Goal: Navigation & Orientation: Understand site structure

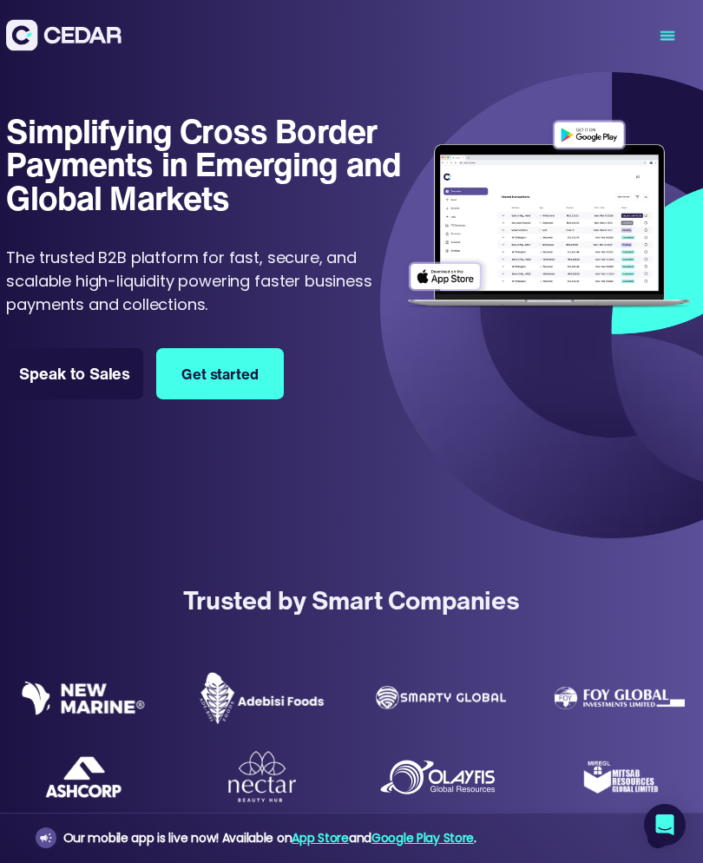
click at [676, 43] on icon "menu" at bounding box center [668, 36] width 72 height 72
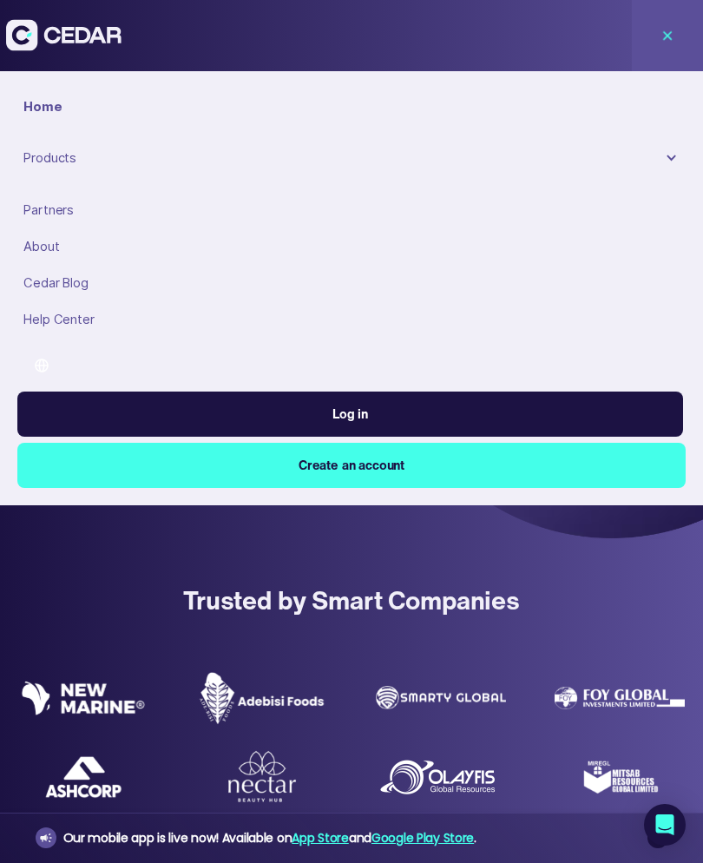
click at [677, 51] on icon "menu" at bounding box center [668, 36] width 72 height 72
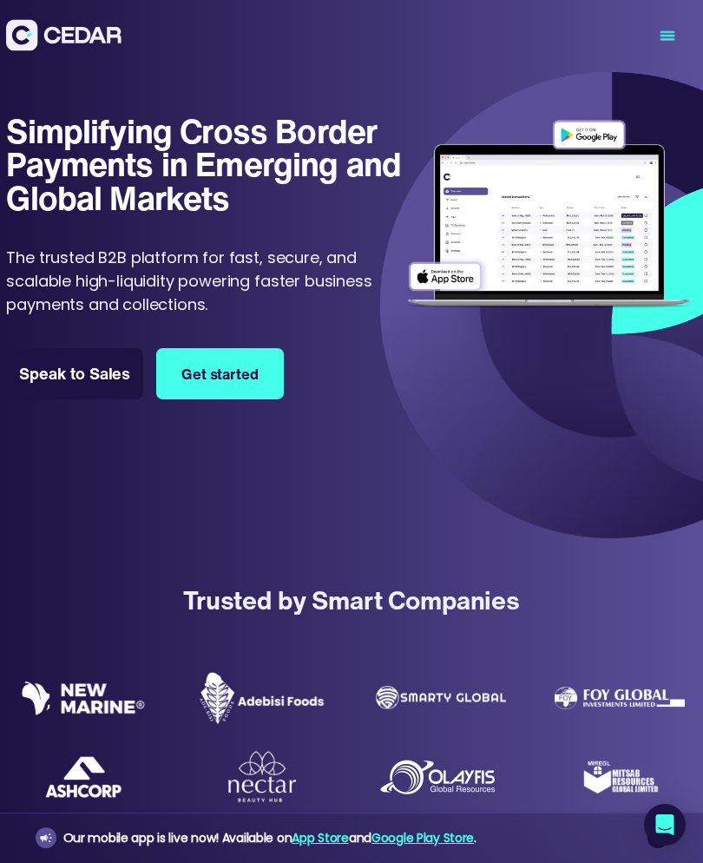
click at [685, 69] on div "menu" at bounding box center [667, 35] width 71 height 71
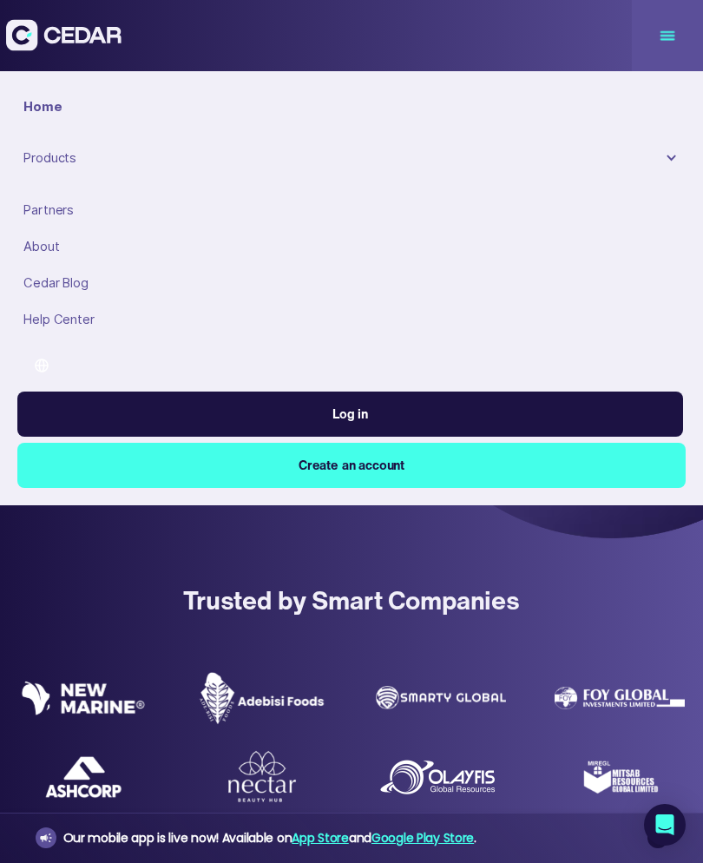
click at [685, 93] on link "Home" at bounding box center [351, 107] width 669 height 36
click at [676, 102] on div "Home" at bounding box center [351, 106] width 656 height 19
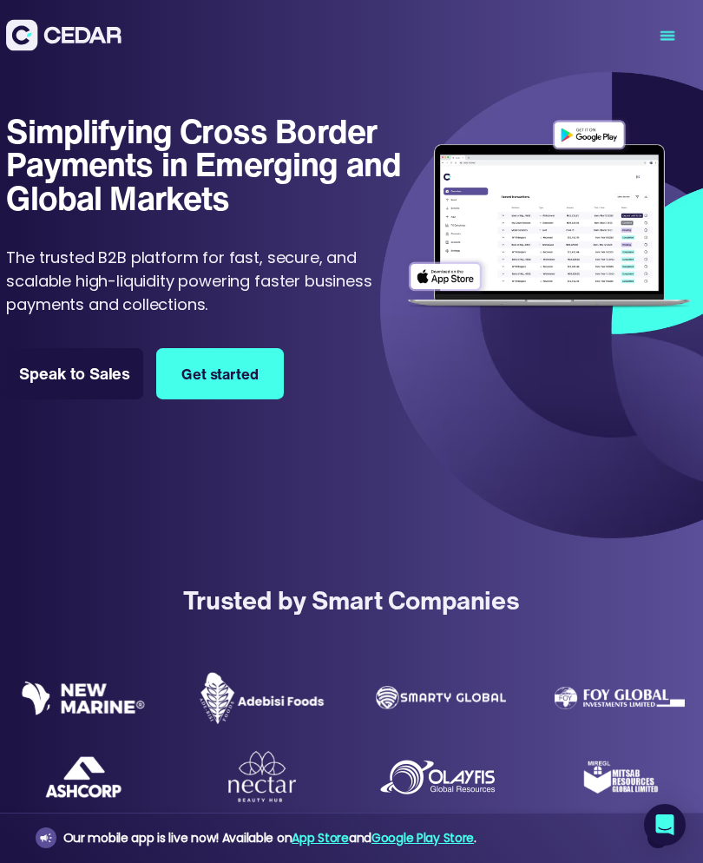
click at [674, 828] on icon "Open Intercom Messenger" at bounding box center [665, 824] width 21 height 21
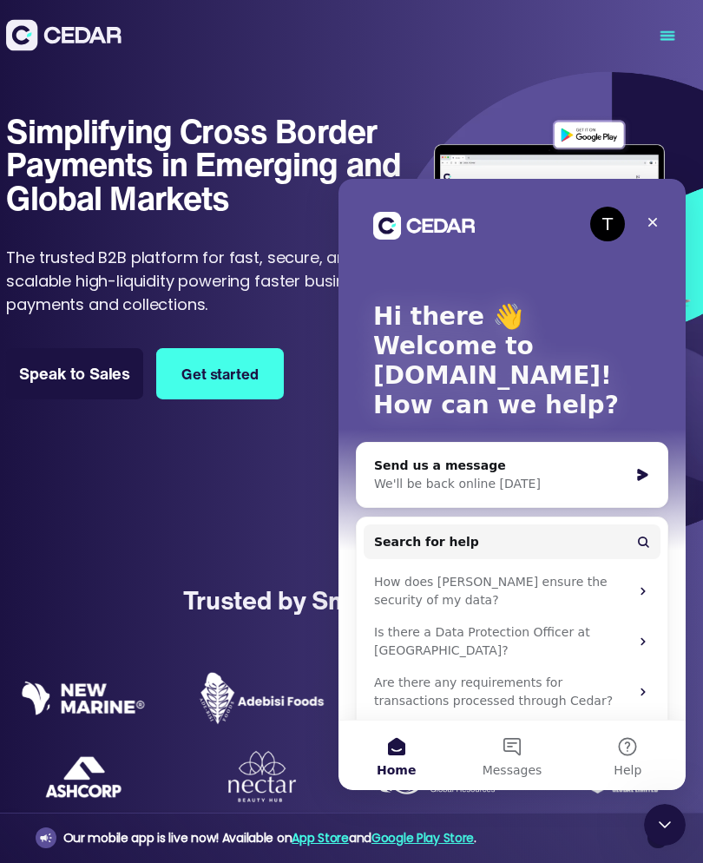
click at [676, 842] on div "Close Intercom Messenger" at bounding box center [665, 825] width 42 height 42
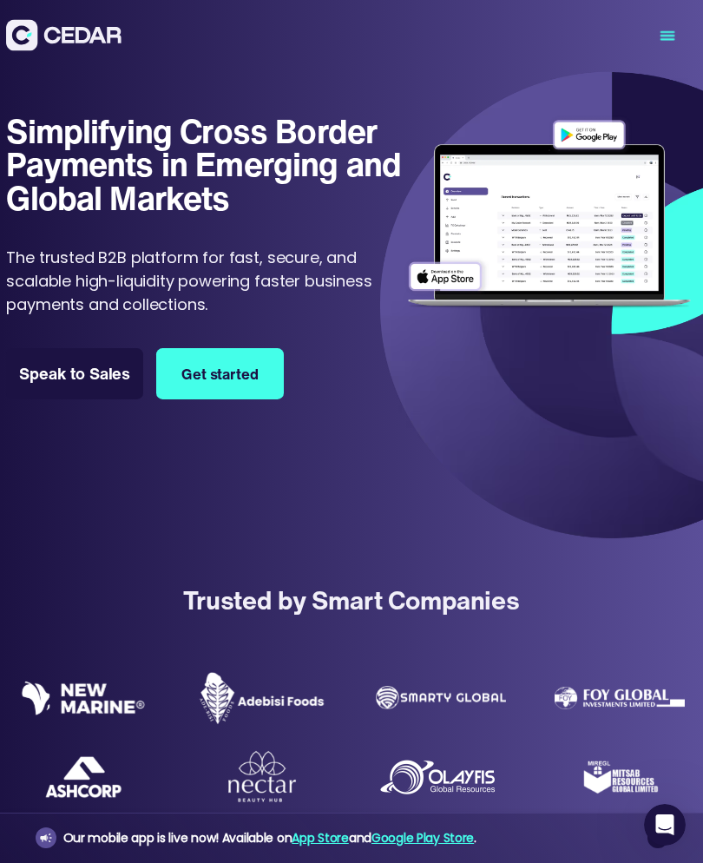
click at [681, 44] on icon "menu" at bounding box center [668, 36] width 72 height 72
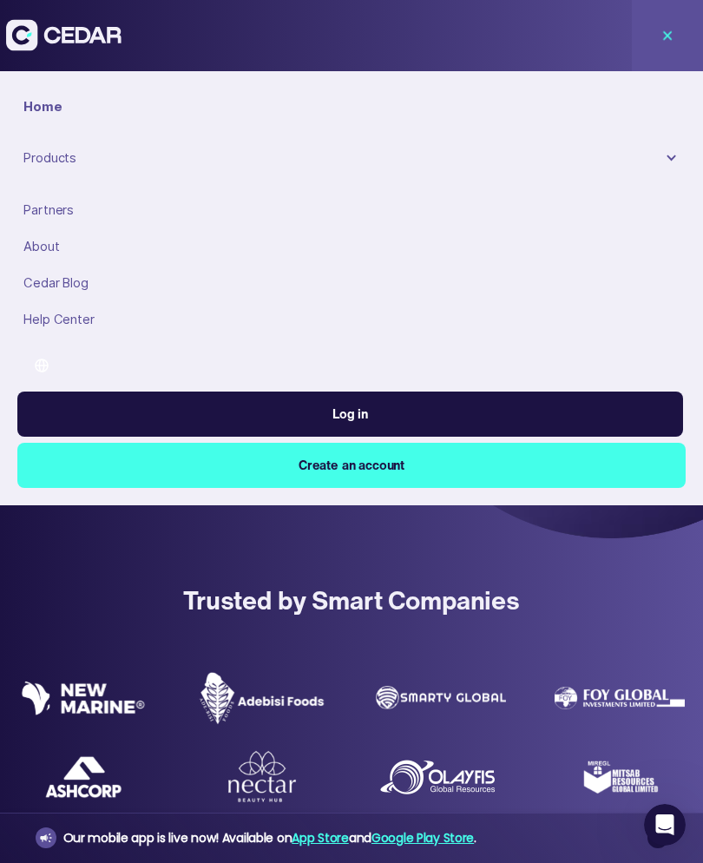
click at [678, 47] on icon "menu" at bounding box center [668, 36] width 72 height 72
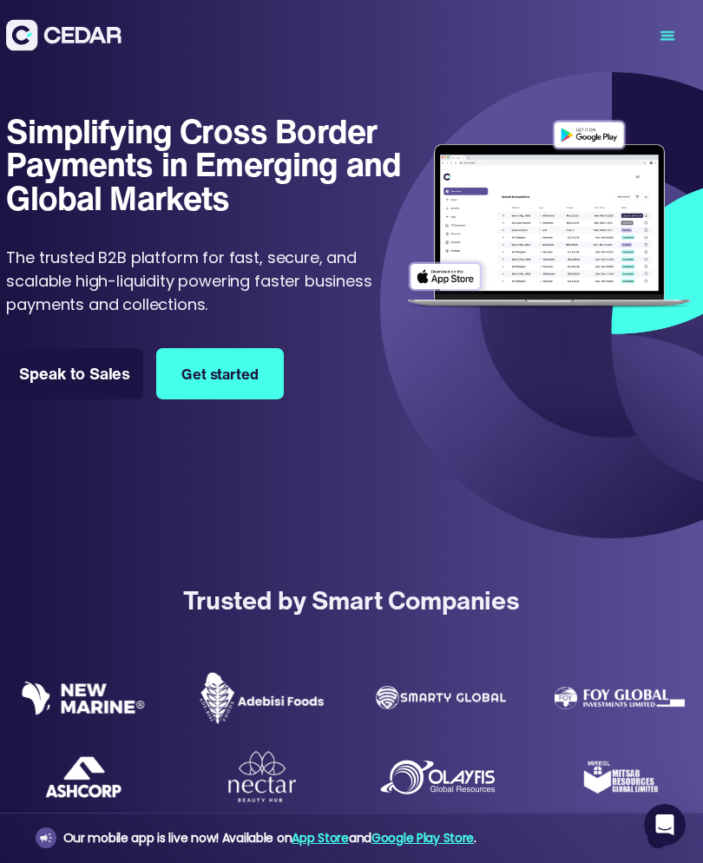
click at [682, 35] on icon "menu" at bounding box center [668, 36] width 72 height 72
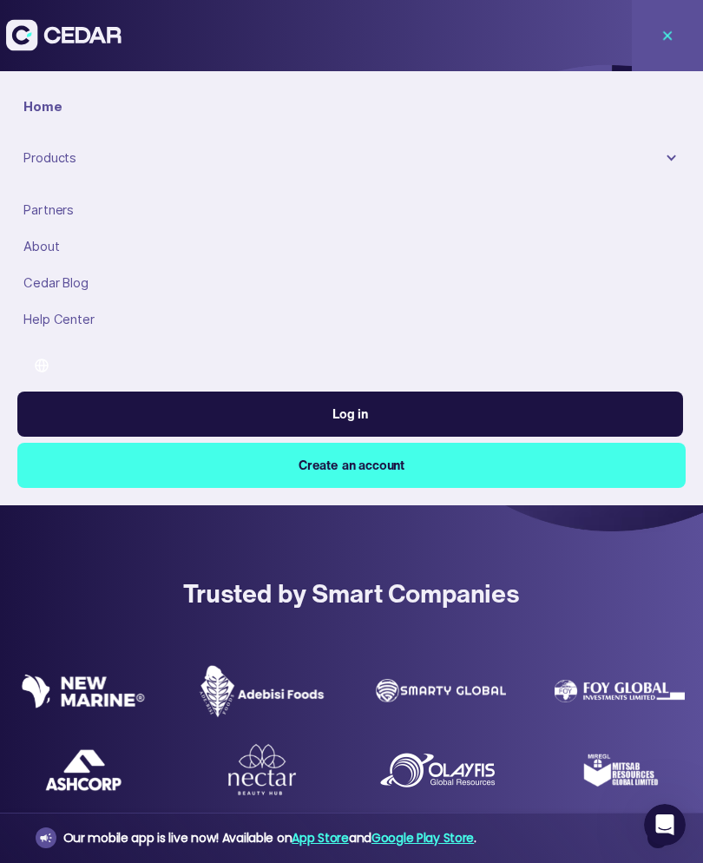
scroll to position [9, 0]
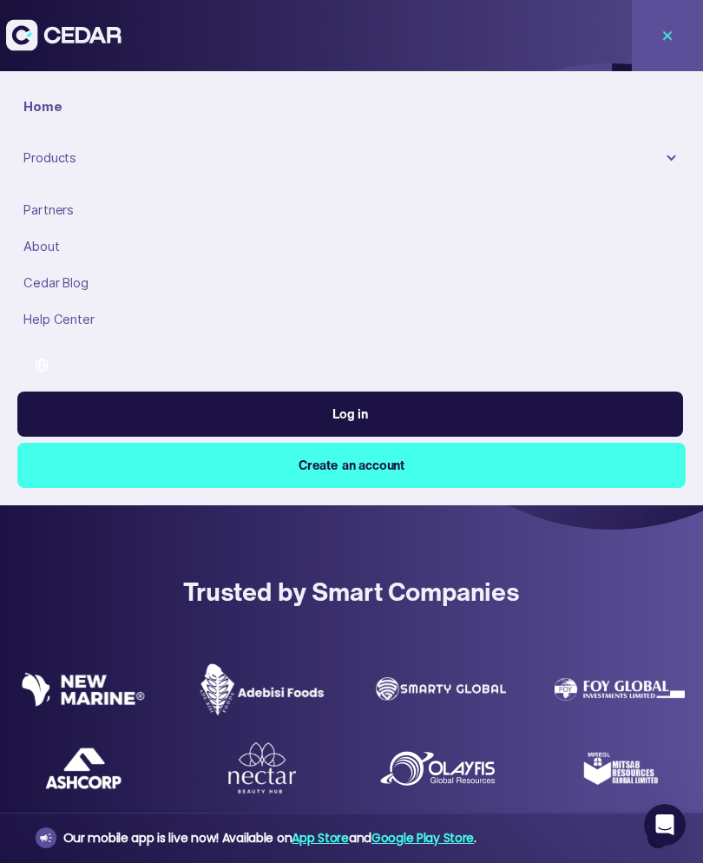
click at [256, 155] on div "Products" at bounding box center [341, 157] width 636 height 19
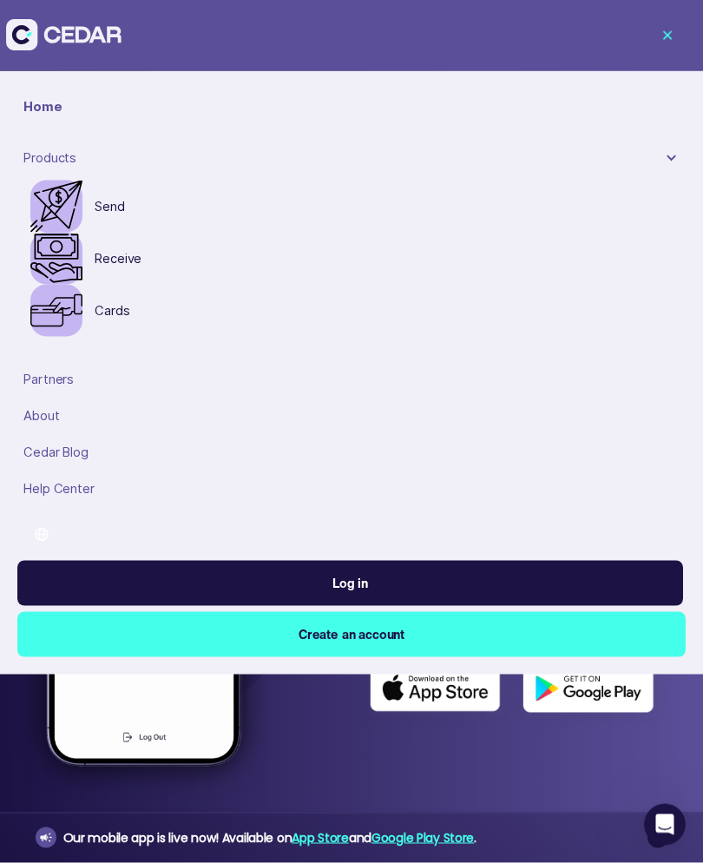
scroll to position [577, 0]
